Goal: Transaction & Acquisition: Purchase product/service

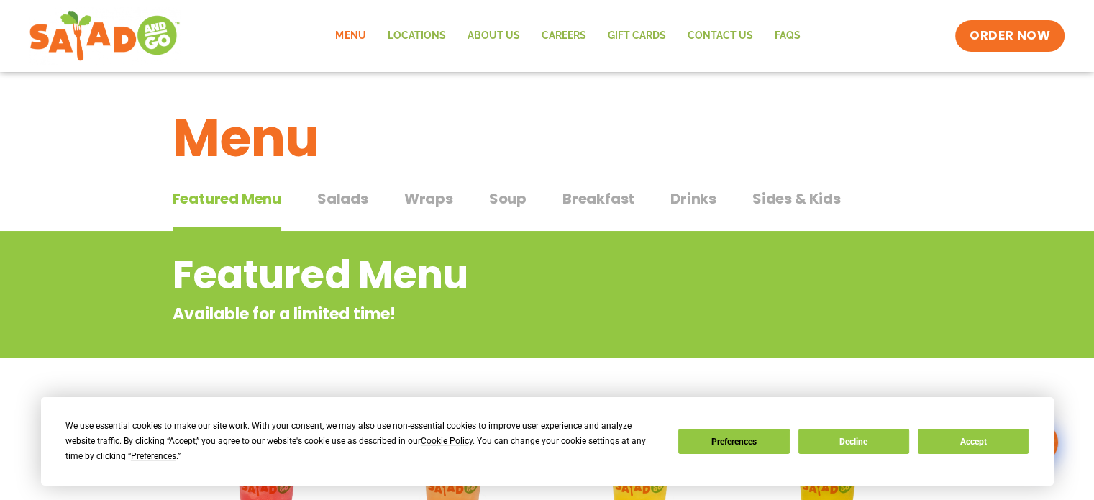
click at [429, 194] on span "Wraps" at bounding box center [428, 199] width 49 height 22
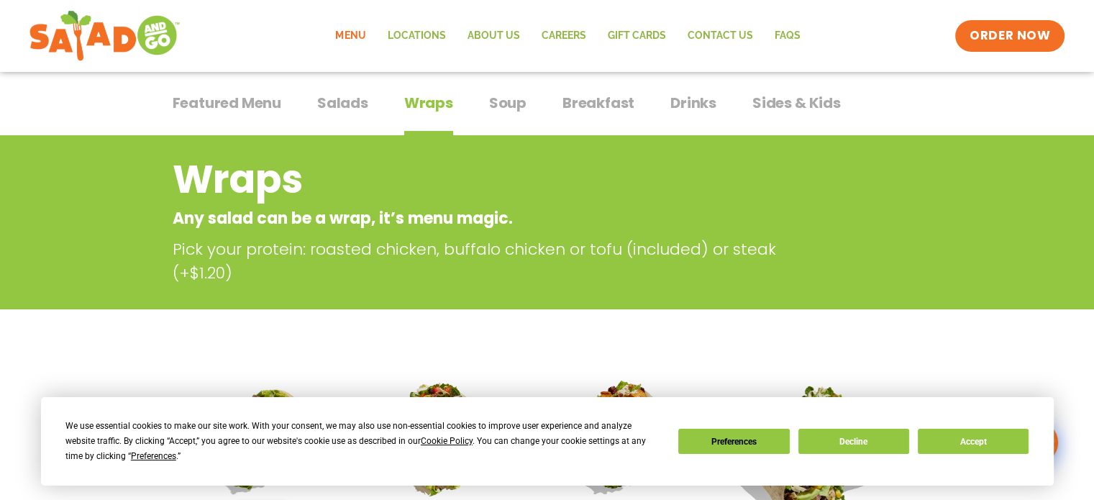
scroll to position [66, 0]
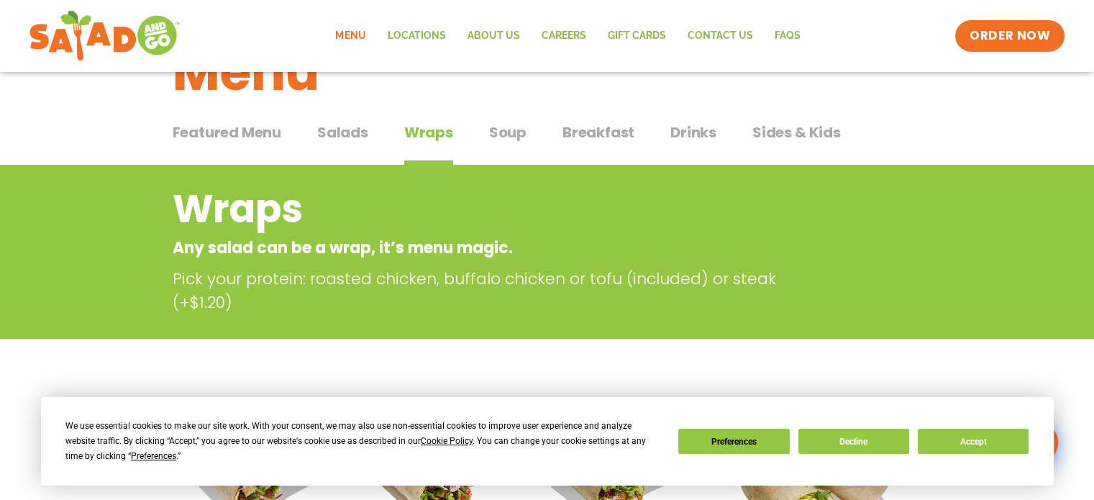
click at [255, 124] on span "Featured Menu" at bounding box center [227, 133] width 109 height 22
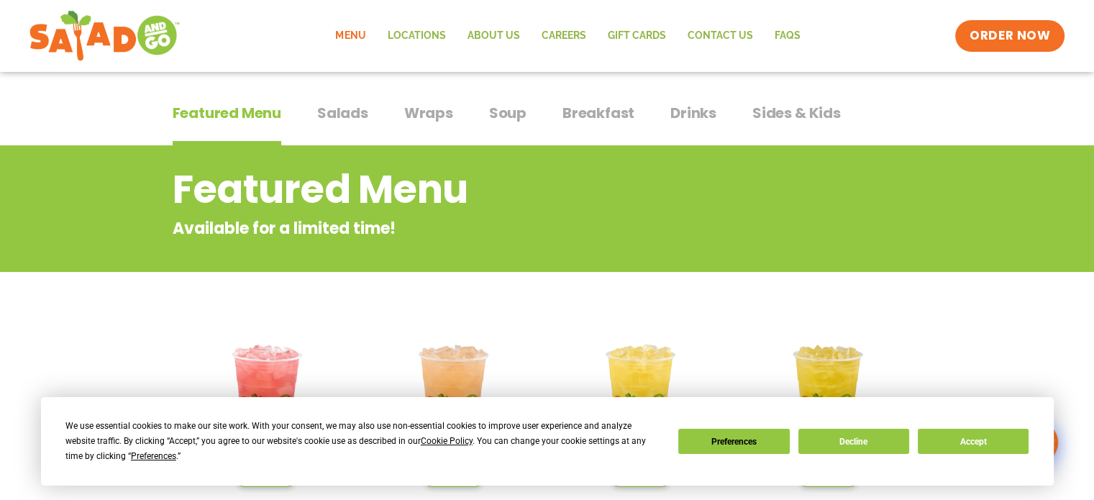
scroll to position [83, 0]
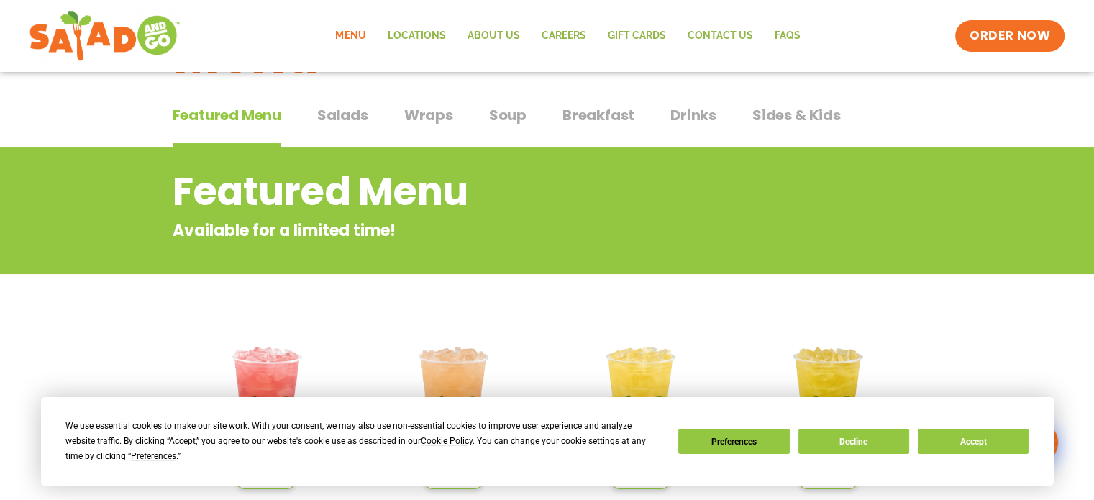
click at [357, 114] on span "Salads" at bounding box center [342, 115] width 51 height 22
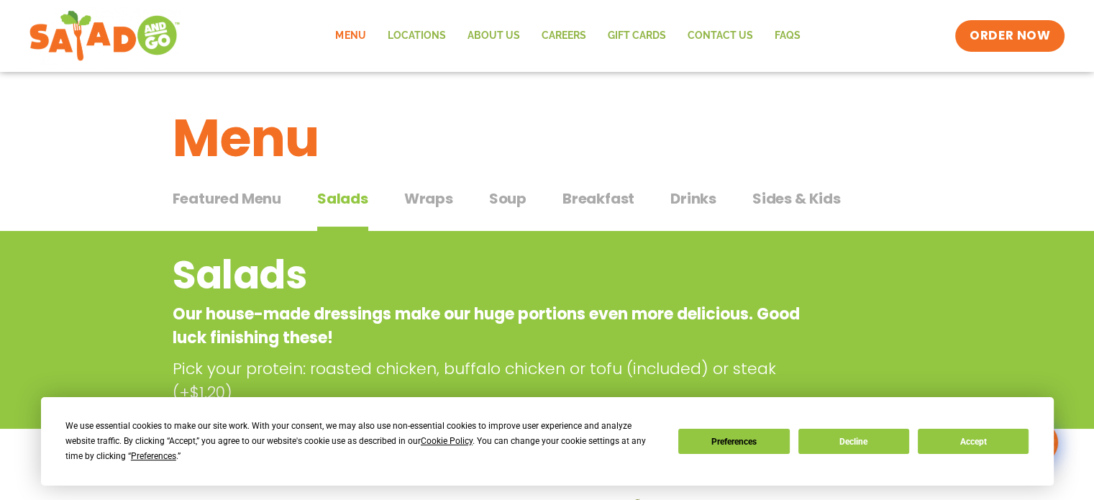
click at [435, 196] on span "Wraps" at bounding box center [428, 199] width 49 height 22
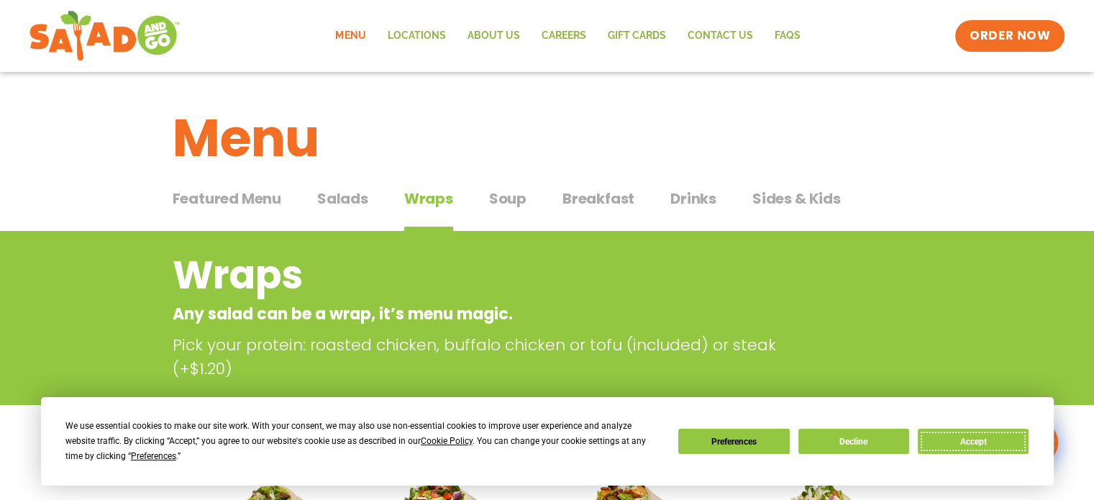
click at [983, 447] on button "Accept" at bounding box center [973, 441] width 111 height 25
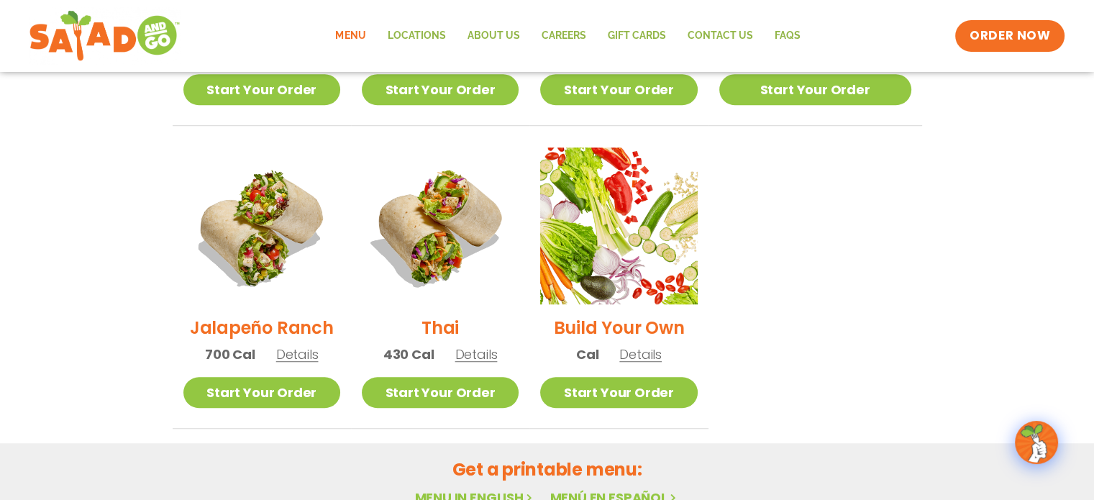
scroll to position [987, 0]
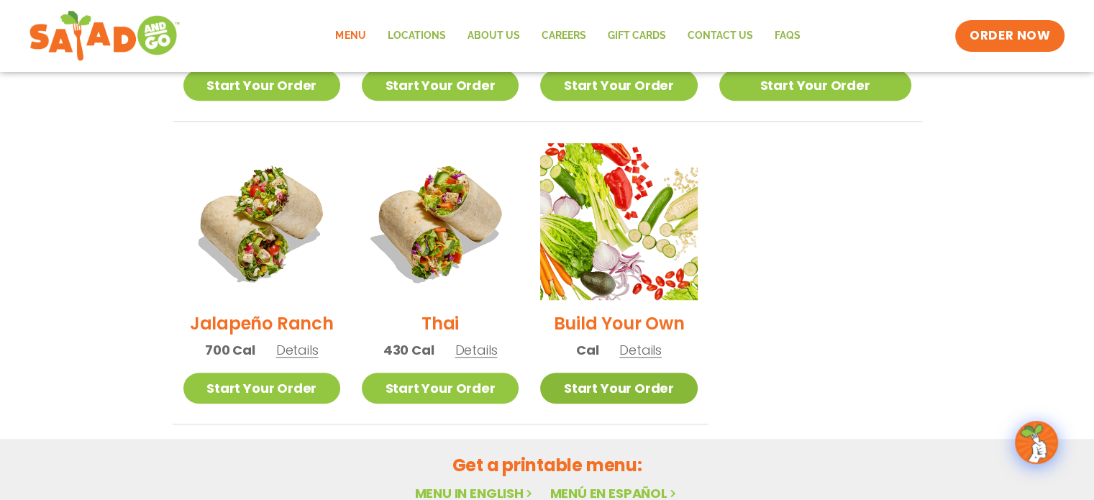
click at [634, 373] on link "Start Your Order" at bounding box center [618, 388] width 157 height 31
